Goal: Obtain resource: Obtain resource

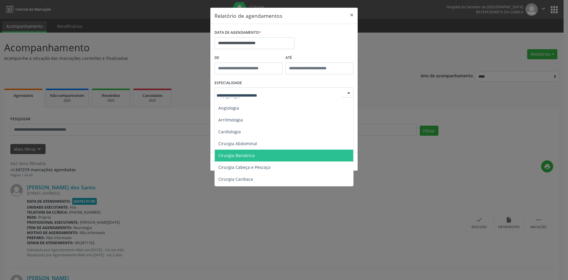
scroll to position [30, 0]
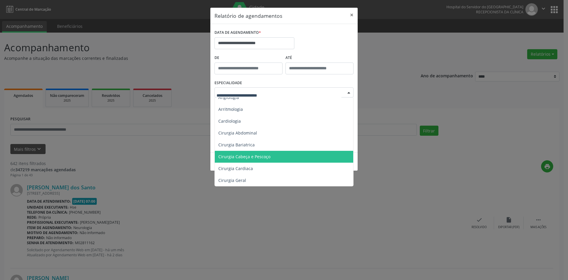
click at [266, 157] on span "Cirurgia Cabeça e Pescoço" at bounding box center [245, 157] width 52 height 6
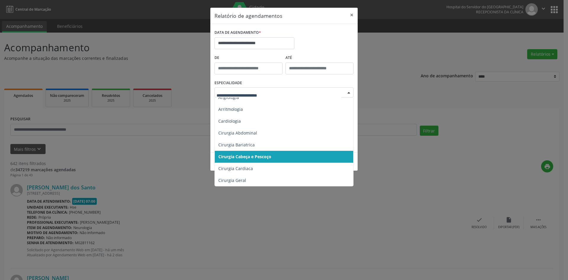
scroll to position [59, 0]
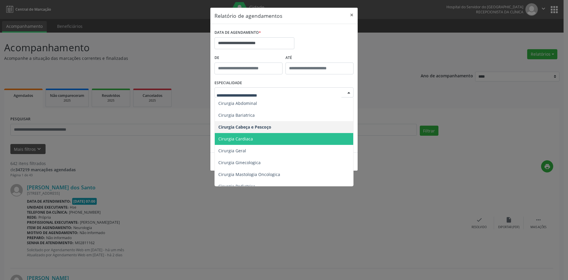
click at [259, 139] on span "Cirurgia Cardiaca" at bounding box center [284, 139] width 139 height 12
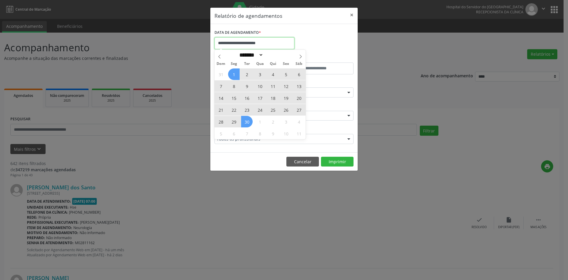
click at [266, 42] on input "**********" at bounding box center [255, 43] width 80 height 12
click at [220, 53] on span at bounding box center [220, 55] width 10 height 10
select select "*"
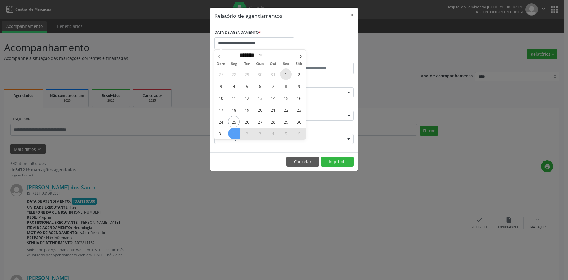
click at [287, 71] on span "1" at bounding box center [286, 74] width 12 height 12
type input "**********"
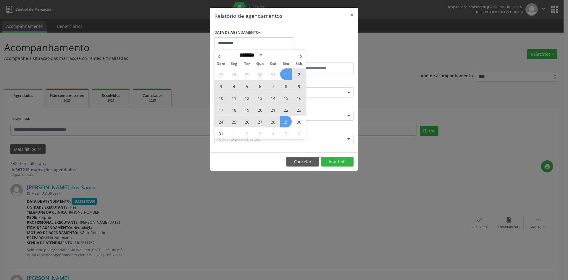
drag, startPoint x: 287, startPoint y: 71, endPoint x: 289, endPoint y: 120, distance: 48.6
click at [289, 120] on div "27 28 29 30 31 1 2 3 4 5 6 7 8 9 10 11 12 13 14 15 16 17 18 19 20 21 22 23 24 2…" at bounding box center [260, 103] width 91 height 71
click at [289, 120] on span "29" at bounding box center [286, 122] width 12 height 12
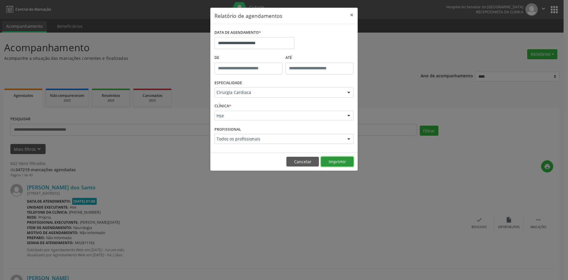
click at [338, 162] on button "Imprimir" at bounding box center [337, 162] width 33 height 10
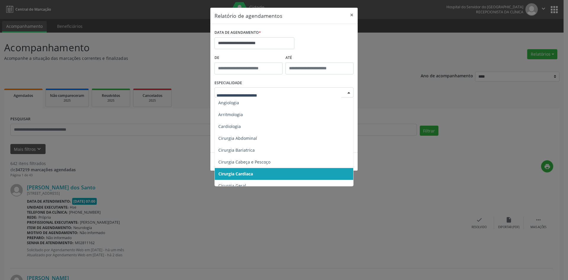
scroll to position [0, 0]
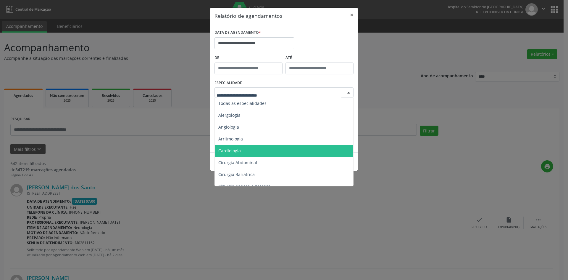
click at [259, 149] on span "Cardiologia" at bounding box center [284, 151] width 139 height 12
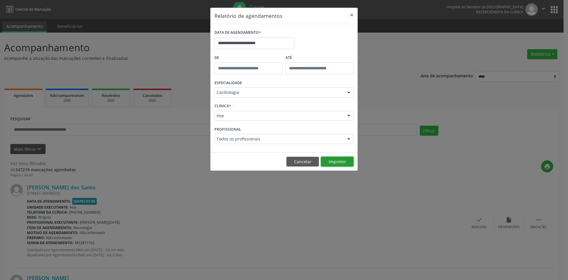
click at [334, 163] on button "Imprimir" at bounding box center [337, 162] width 33 height 10
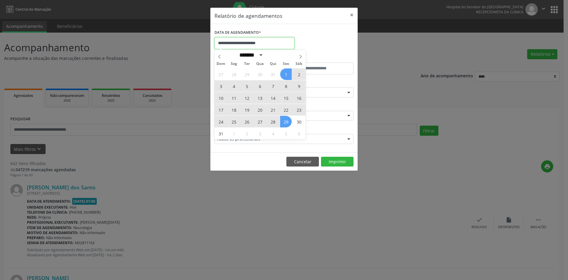
click at [278, 43] on input "**********" at bounding box center [255, 43] width 80 height 12
click at [299, 56] on icon at bounding box center [301, 56] width 4 height 4
select select "*"
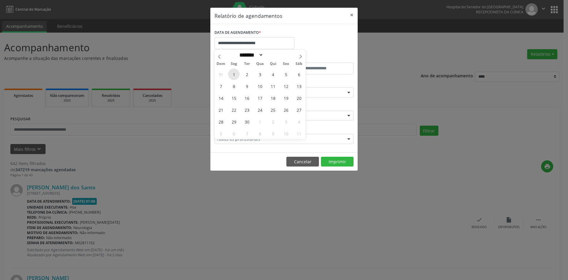
click at [234, 72] on span "1" at bounding box center [234, 74] width 12 height 12
type input "**********"
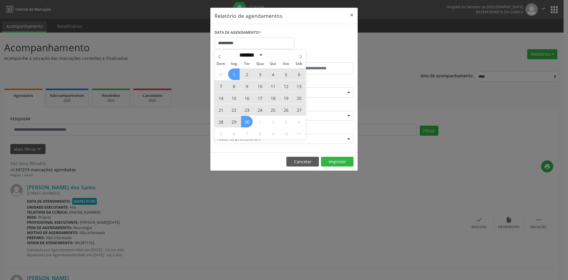
drag, startPoint x: 234, startPoint y: 72, endPoint x: 248, endPoint y: 123, distance: 52.8
click at [248, 123] on div "31 1 2 3 4 5 6 7 8 9 10 11 12 13 14 15 16 17 18 19 20 21 22 23 24 25 26 27 28 2…" at bounding box center [260, 103] width 91 height 71
click at [248, 123] on span "30" at bounding box center [247, 122] width 12 height 12
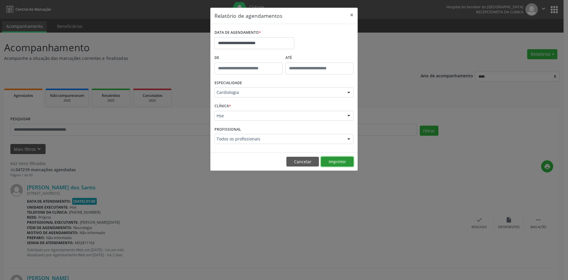
click at [336, 160] on button "Imprimir" at bounding box center [337, 162] width 33 height 10
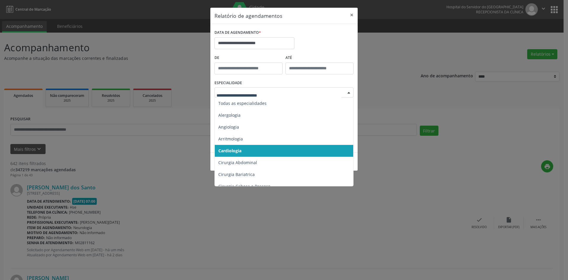
click at [263, 153] on span "Cardiologia" at bounding box center [284, 151] width 139 height 12
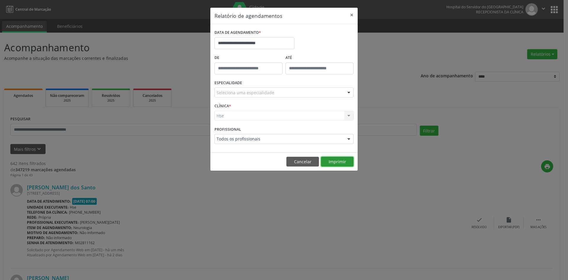
click at [338, 162] on button "Imprimir" at bounding box center [337, 162] width 33 height 10
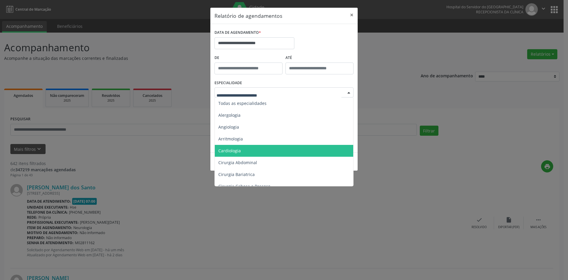
click at [266, 150] on span "Cardiologia" at bounding box center [284, 151] width 139 height 12
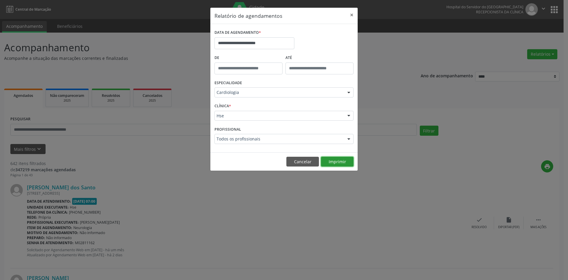
click at [338, 161] on button "Imprimir" at bounding box center [337, 162] width 33 height 10
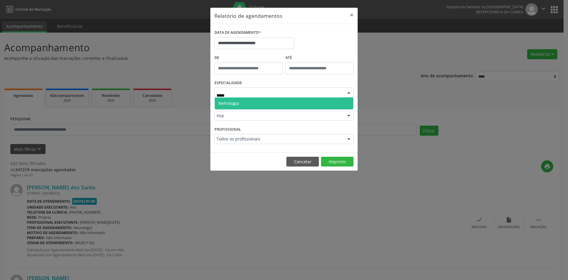
click at [272, 101] on span "Nefrologia" at bounding box center [284, 103] width 139 height 12
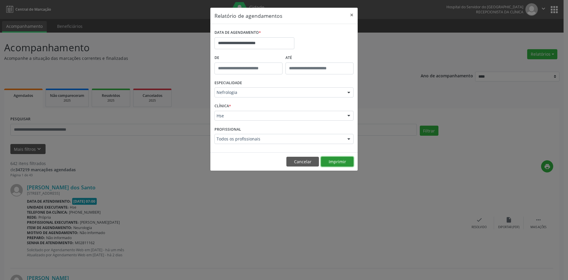
click at [333, 160] on button "Imprimir" at bounding box center [337, 162] width 33 height 10
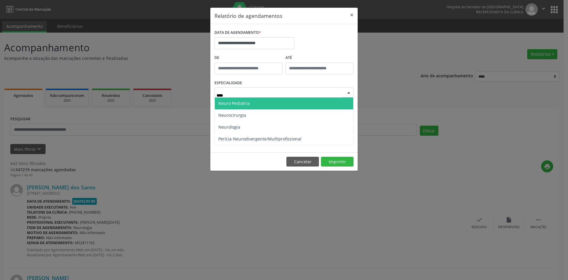
type input "*****"
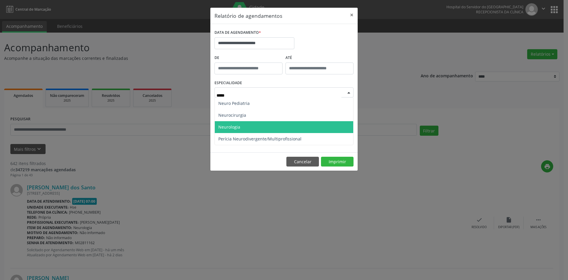
click at [253, 125] on span "Neurologia" at bounding box center [284, 127] width 139 height 12
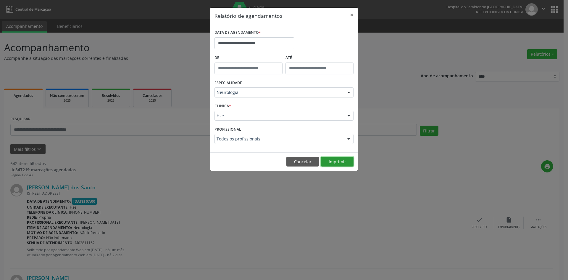
click at [336, 163] on button "Imprimir" at bounding box center [337, 162] width 33 height 10
click at [276, 44] on input "**********" at bounding box center [255, 43] width 80 height 12
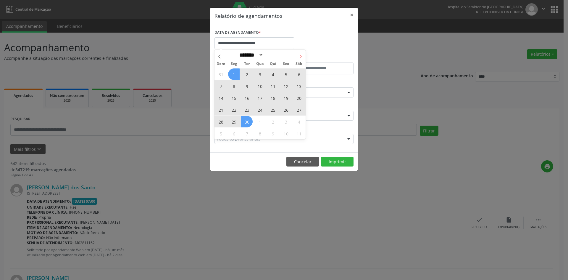
click at [299, 56] on icon at bounding box center [301, 56] width 4 height 4
select select "*"
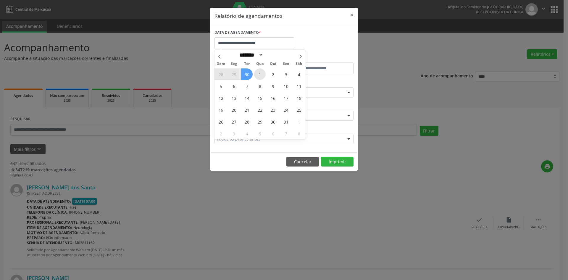
click at [257, 73] on span "1" at bounding box center [260, 74] width 12 height 12
type input "**********"
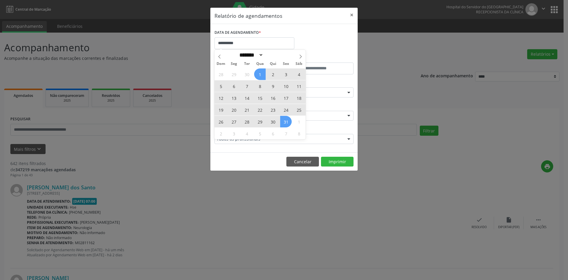
drag, startPoint x: 258, startPoint y: 73, endPoint x: 286, endPoint y: 124, distance: 58.5
click at [286, 124] on div "28 29 30 1 2 3 4 5 6 7 8 9 10 11 12 13 14 15 16 17 18 19 20 21 22 23 24 25 26 2…" at bounding box center [260, 103] width 91 height 71
click at [286, 124] on span "31" at bounding box center [286, 122] width 12 height 12
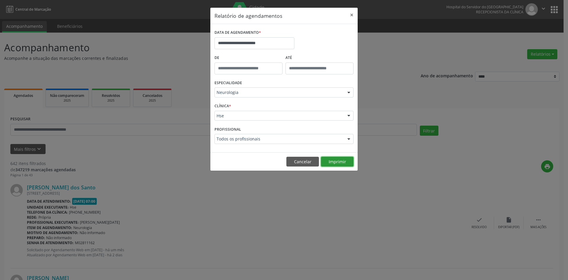
click at [336, 163] on button "Imprimir" at bounding box center [337, 162] width 33 height 10
